Goal: Find specific page/section: Find specific page/section

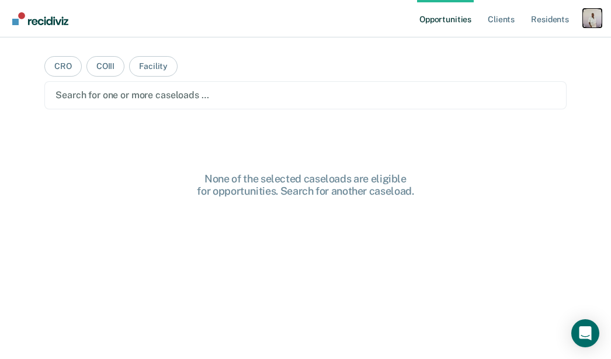
click at [584, 22] on div "Profile dropdown button" at bounding box center [592, 18] width 19 height 19
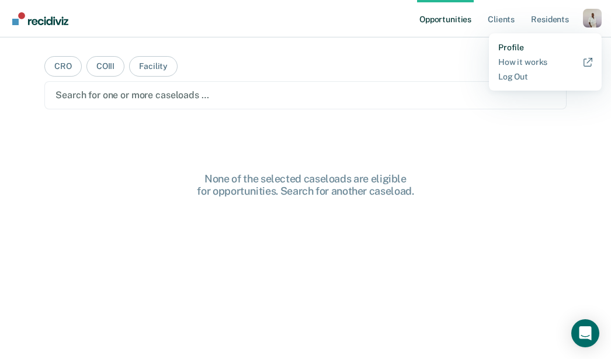
click at [507, 46] on link "Profile" at bounding box center [546, 48] width 94 height 10
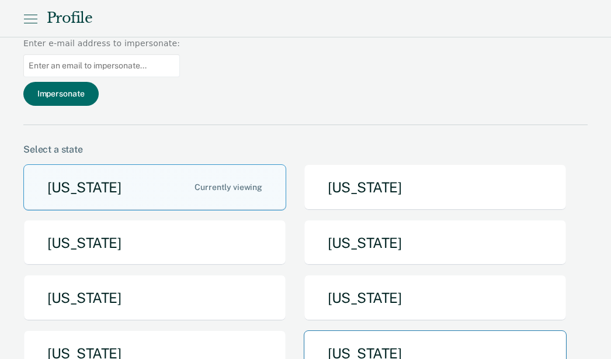
scroll to position [98, 0]
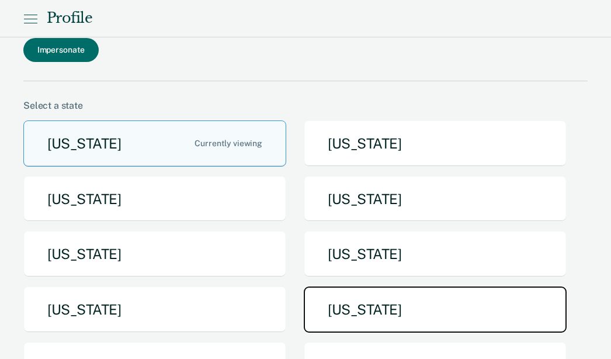
click at [338, 286] on button "[US_STATE]" at bounding box center [435, 309] width 263 height 46
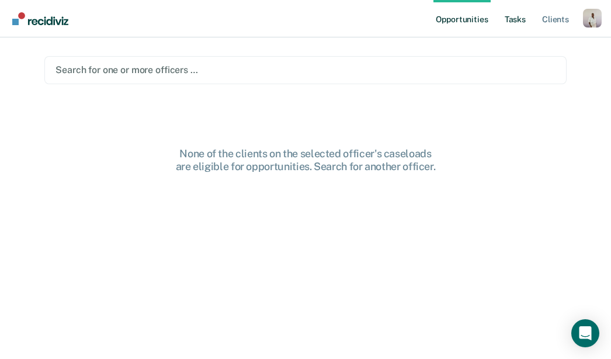
click at [510, 24] on link "Tasks" at bounding box center [516, 18] width 26 height 37
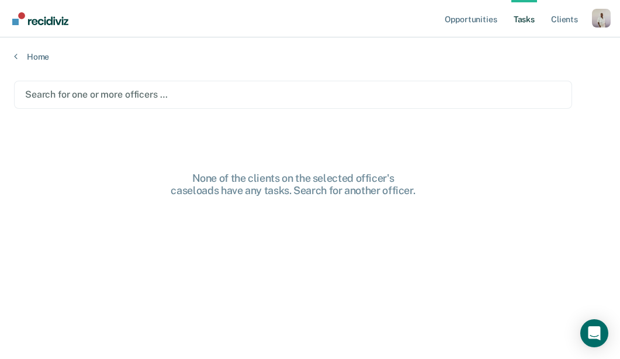
click at [238, 96] on div at bounding box center [293, 94] width 536 height 13
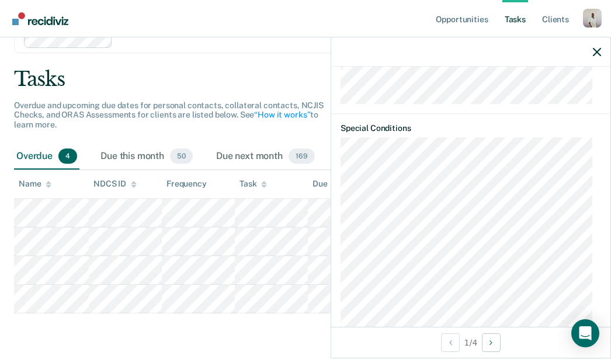
scroll to position [1022, 0]
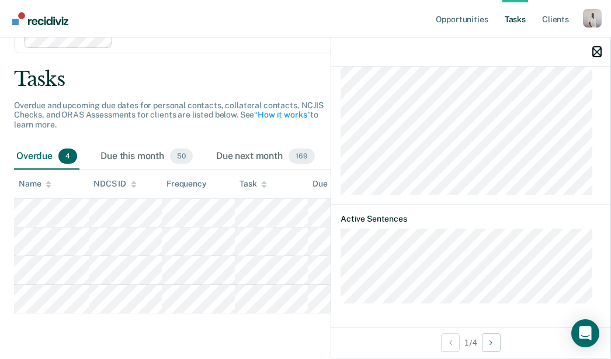
click at [595, 49] on icon "button" at bounding box center [597, 52] width 8 height 8
